Goal: Information Seeking & Learning: Learn about a topic

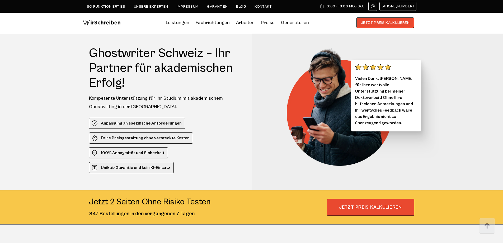
click at [260, 6] on link "Kontakt" at bounding box center [263, 6] width 17 height 4
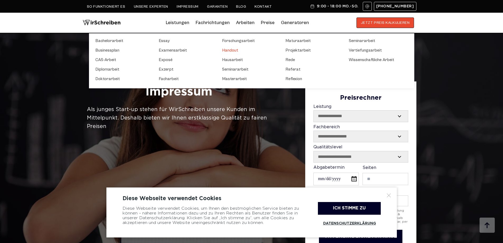
click at [232, 49] on link "Handout" at bounding box center [248, 50] width 53 height 6
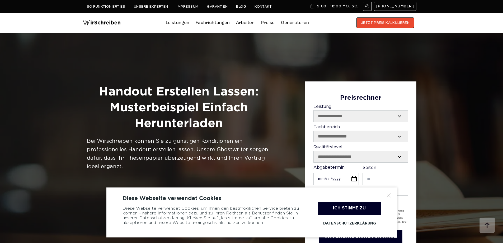
click at [390, 194] on div at bounding box center [388, 195] width 5 height 5
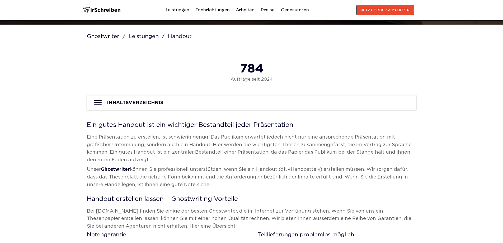
scroll to position [185, 0]
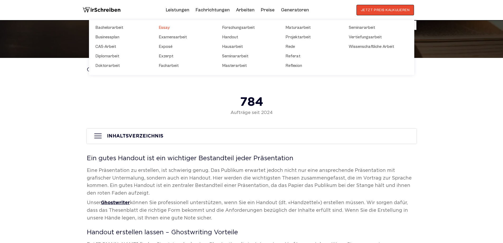
click at [163, 27] on link "Essay" at bounding box center [185, 27] width 53 height 6
